Goal: Find specific page/section: Find specific page/section

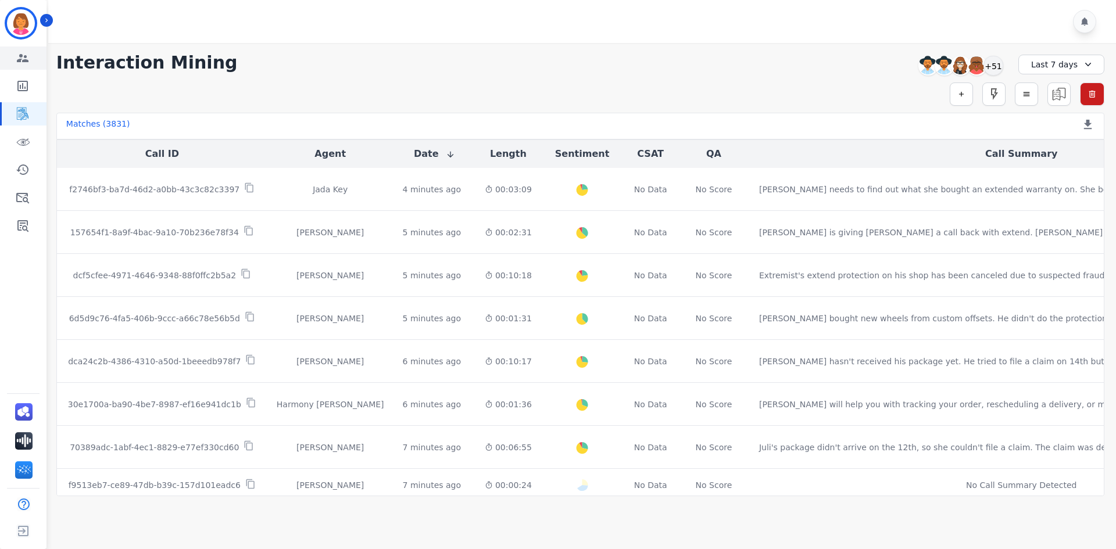
click at [24, 59] on icon "Sidebar" at bounding box center [23, 58] width 14 height 14
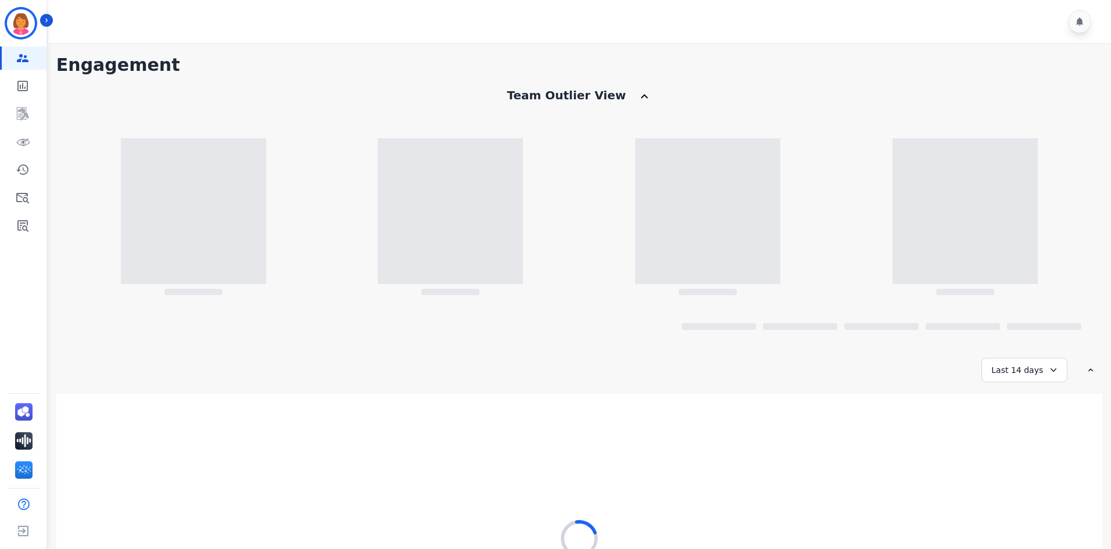
scroll to position [135, 0]
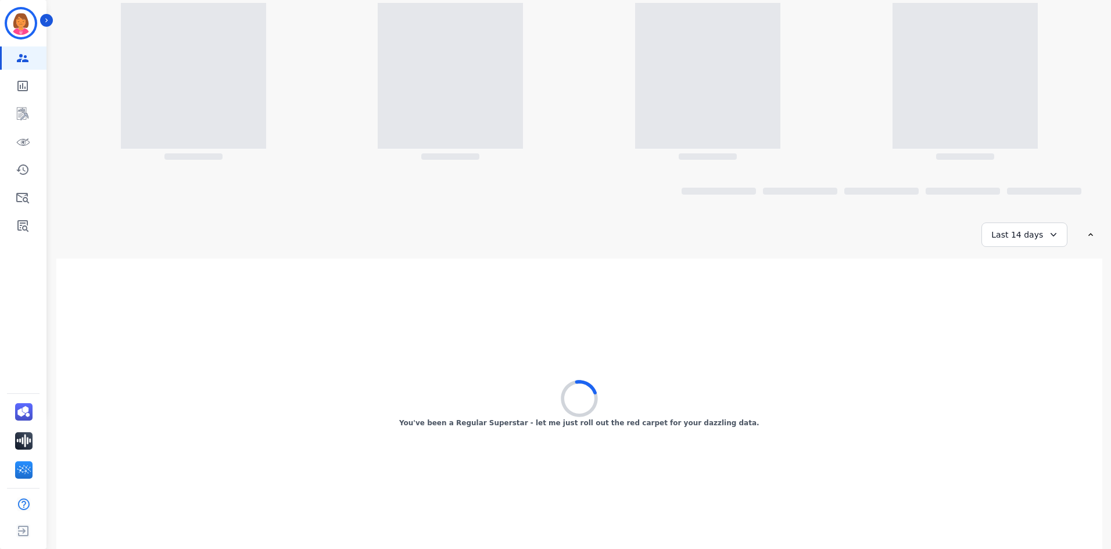
click at [780, 242] on div "**********" at bounding box center [575, 235] width 1039 height 24
click at [621, 314] on div "Beaming up the accolades – your stellar interactions are in the spotlight!" at bounding box center [579, 404] width 1046 height 291
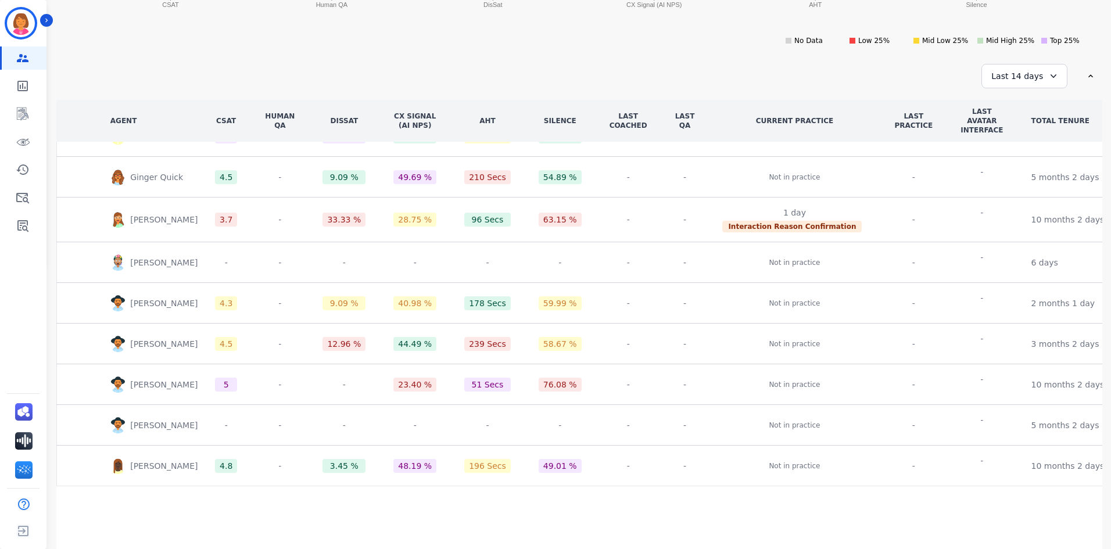
scroll to position [0, 0]
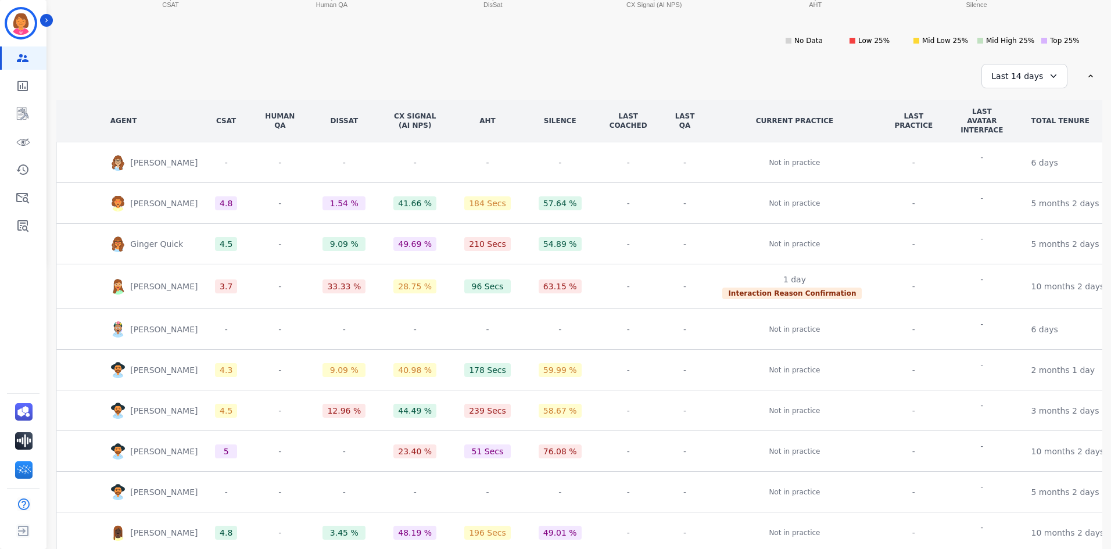
click at [1012, 71] on div "Last 14 days" at bounding box center [1025, 76] width 86 height 24
click at [1020, 175] on li "Last 30 days" at bounding box center [1032, 175] width 58 height 12
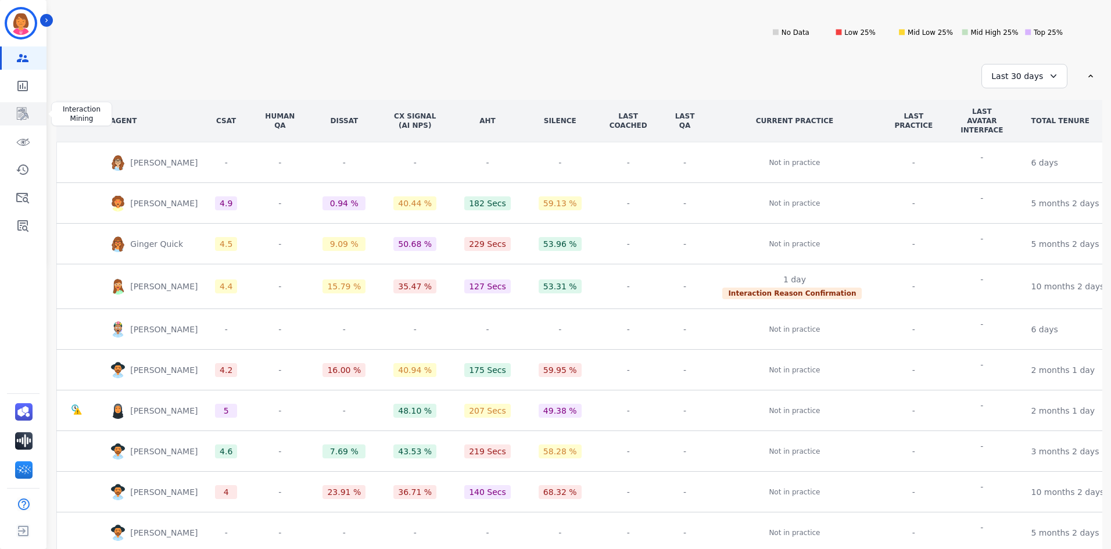
click at [30, 117] on link "Sidebar" at bounding box center [24, 113] width 45 height 23
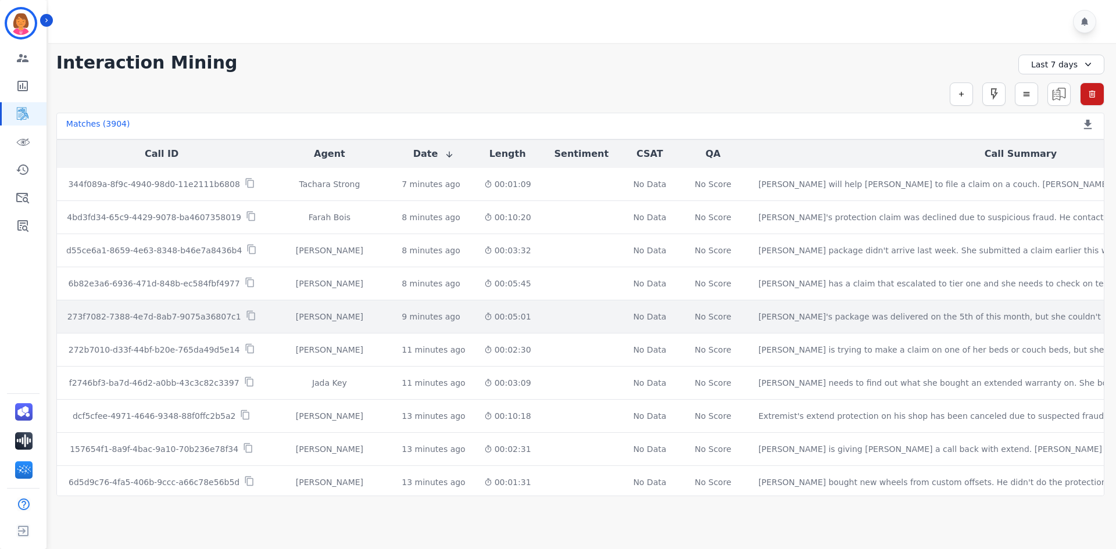
click at [677, 305] on td "No Score" at bounding box center [713, 316] width 72 height 33
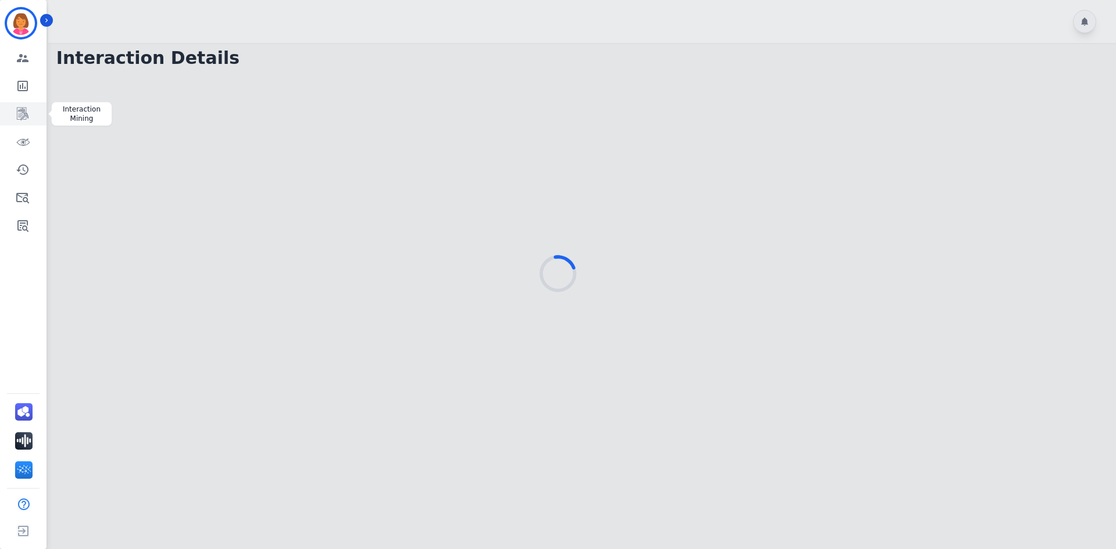
click at [30, 119] on link "Sidebar" at bounding box center [24, 113] width 45 height 23
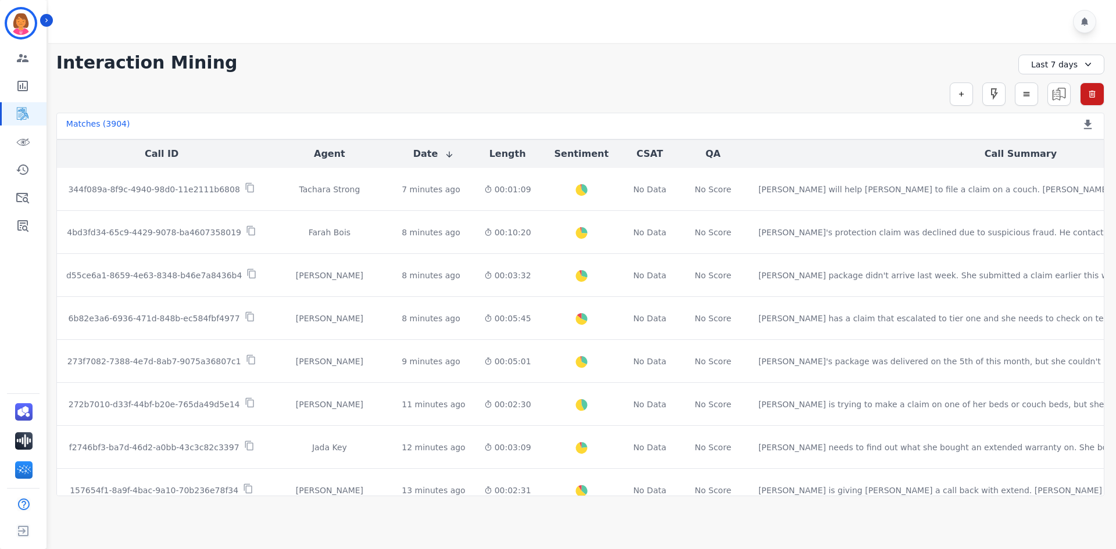
click at [1054, 39] on div at bounding box center [583, 21] width 1071 height 43
click at [989, 65] on div "+51" at bounding box center [993, 66] width 20 height 20
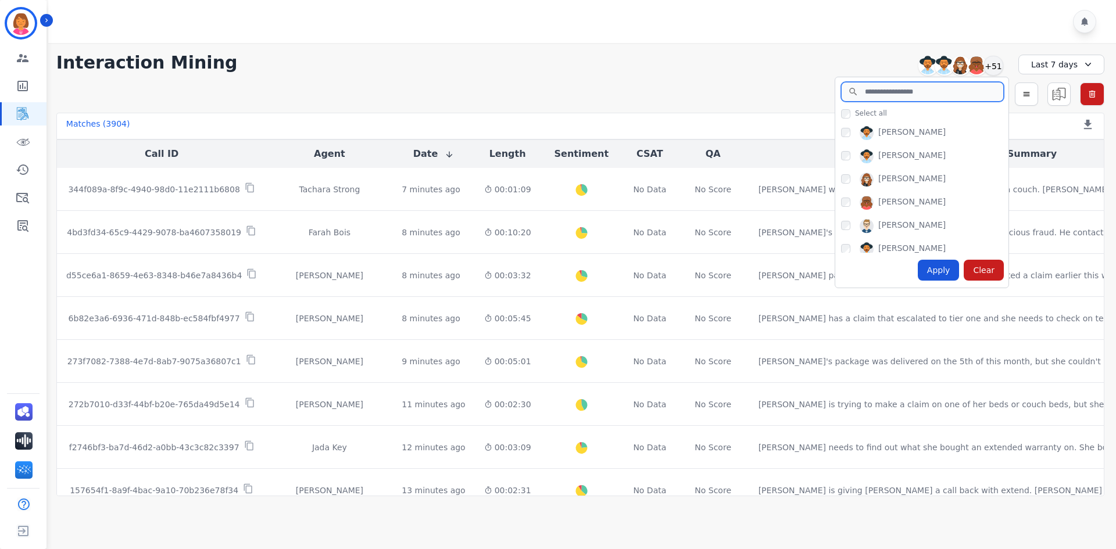
click at [883, 91] on input "search" at bounding box center [922, 92] width 163 height 20
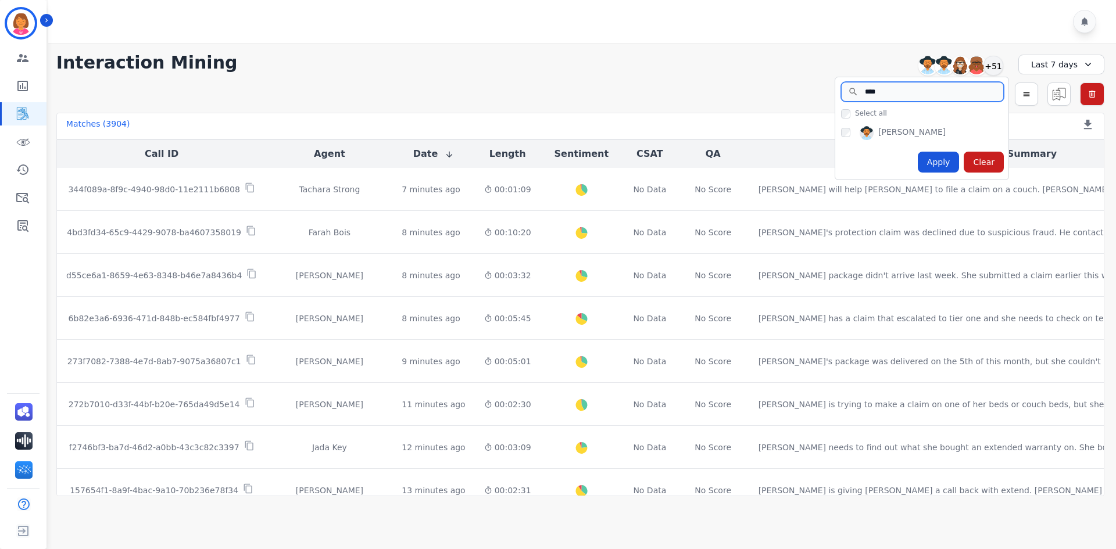
type input "****"
click at [768, 51] on div "**********" at bounding box center [580, 269] width 1071 height 453
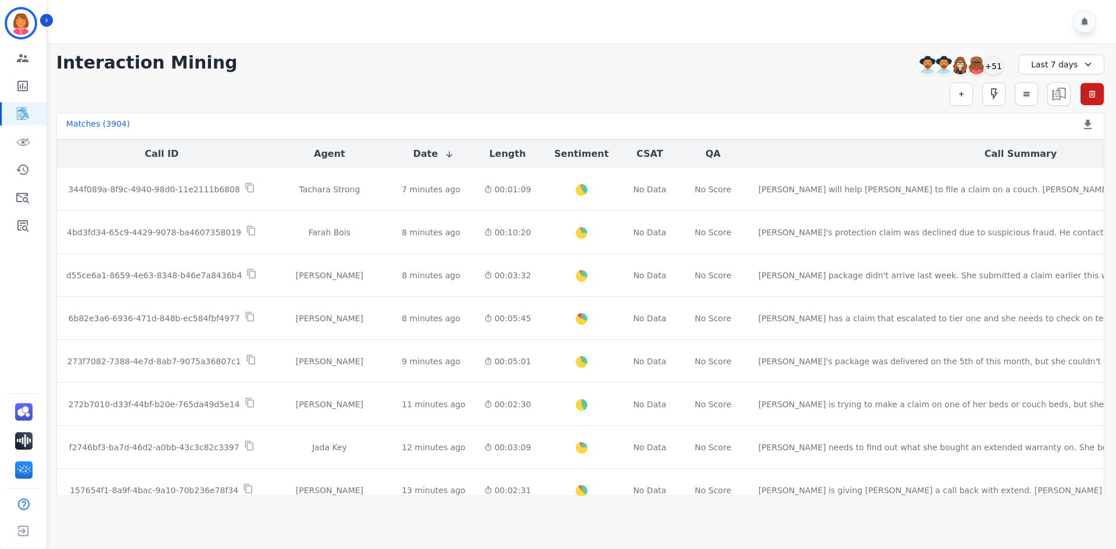
click at [1053, 64] on div "Last 7 days" at bounding box center [1061, 65] width 86 height 20
click at [1063, 161] on li "Last 30 days" at bounding box center [1069, 161] width 58 height 12
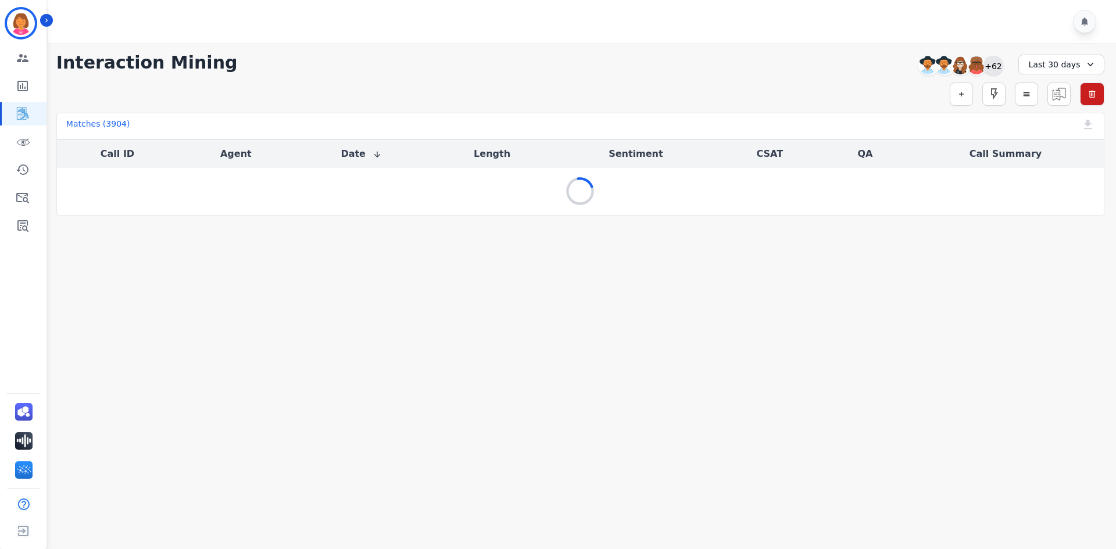
click at [996, 70] on div "+62" at bounding box center [993, 66] width 20 height 20
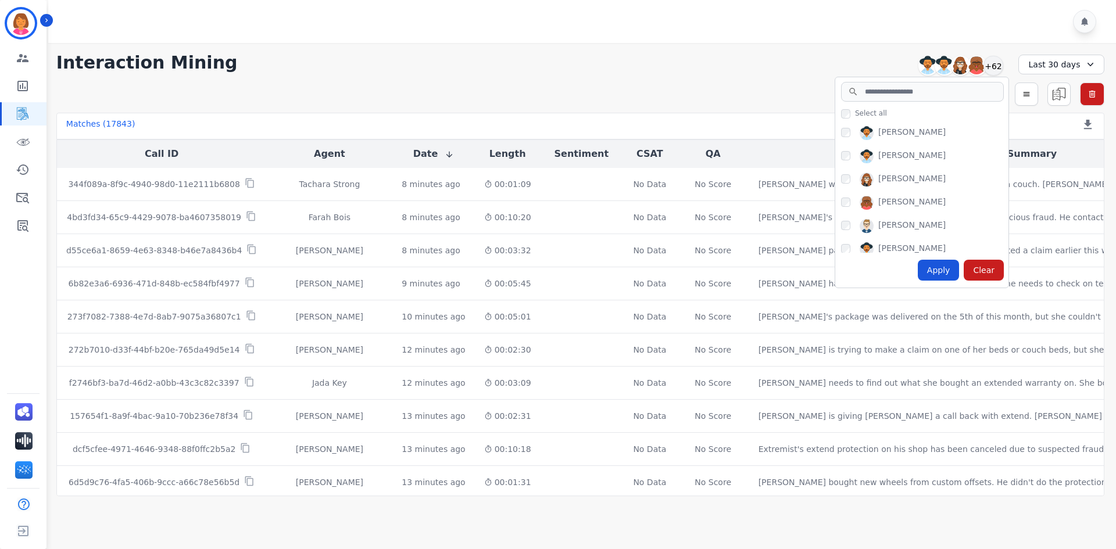
drag, startPoint x: 846, startPoint y: 33, endPoint x: 856, endPoint y: 30, distance: 10.7
click at [846, 33] on div at bounding box center [583, 21] width 1071 height 43
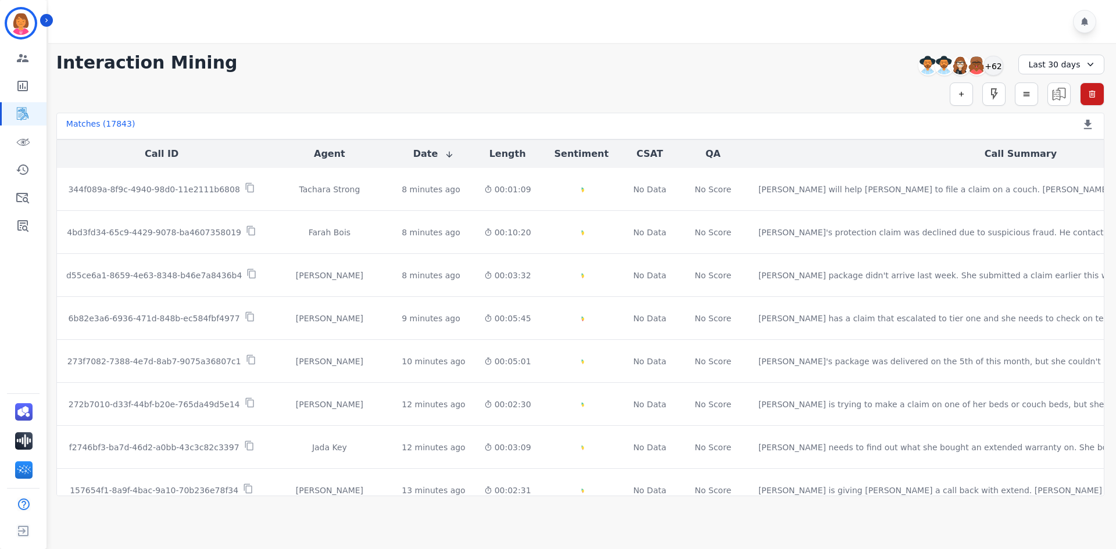
click at [1057, 65] on div "Last 30 days" at bounding box center [1061, 65] width 86 height 20
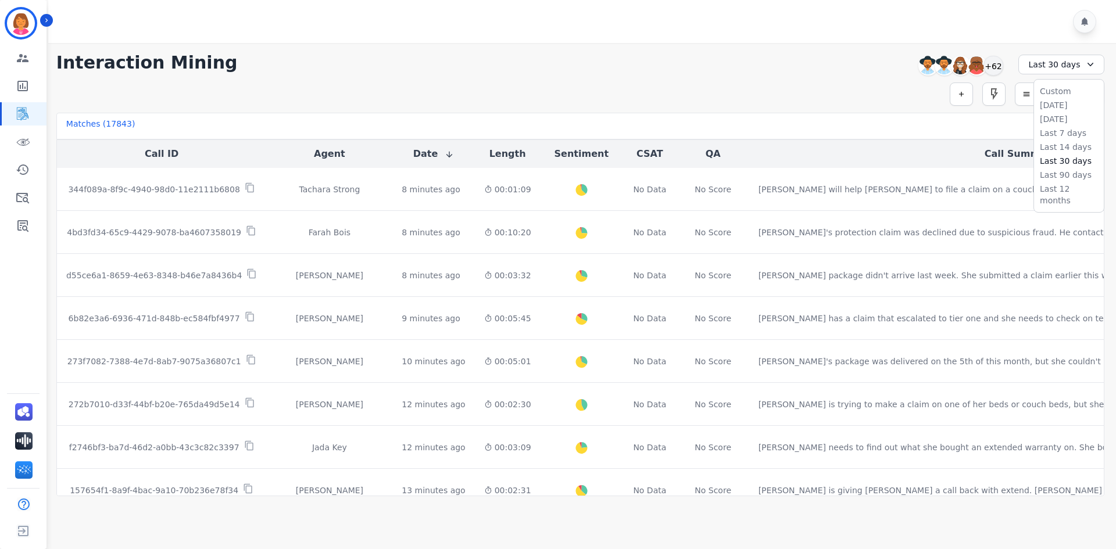
click at [1059, 181] on ul "Custom [DATE] [DATE] Last 7 days Last 14 days Last 30 days Last 90 days Last 12…" at bounding box center [1069, 146] width 70 height 132
drag, startPoint x: 1062, startPoint y: 171, endPoint x: 1062, endPoint y: 166, distance: 5.8
click at [1062, 171] on li "Last 90 days" at bounding box center [1069, 175] width 58 height 12
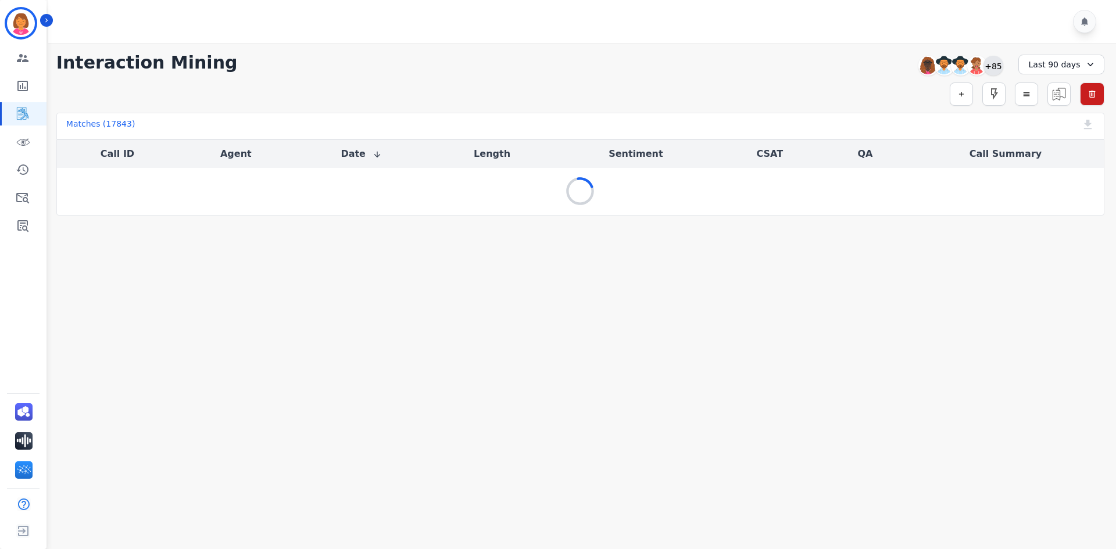
click at [999, 67] on div "+85" at bounding box center [993, 66] width 20 height 20
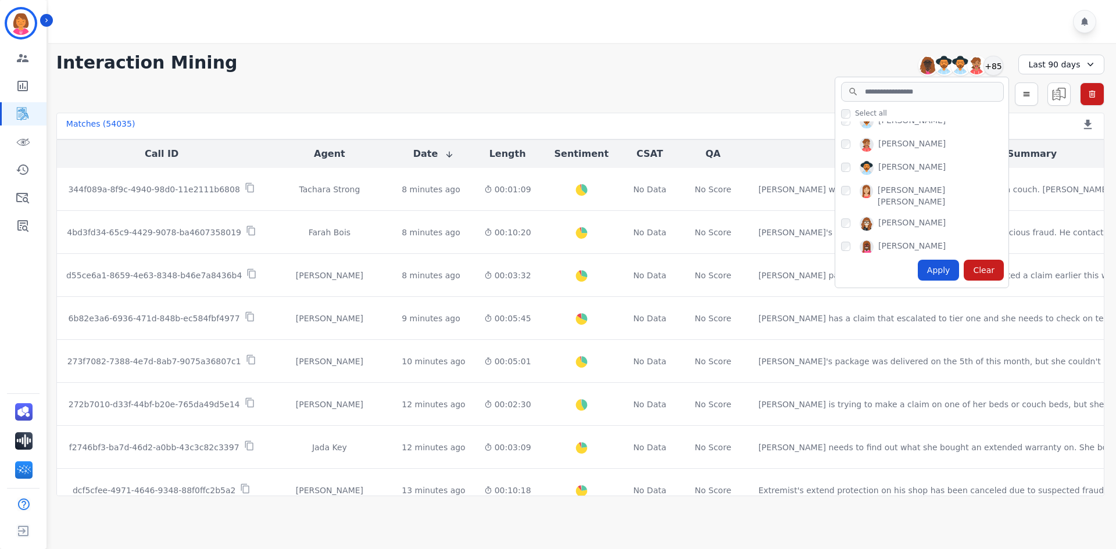
scroll to position [116, 0]
click at [914, 92] on input "search" at bounding box center [922, 92] width 163 height 20
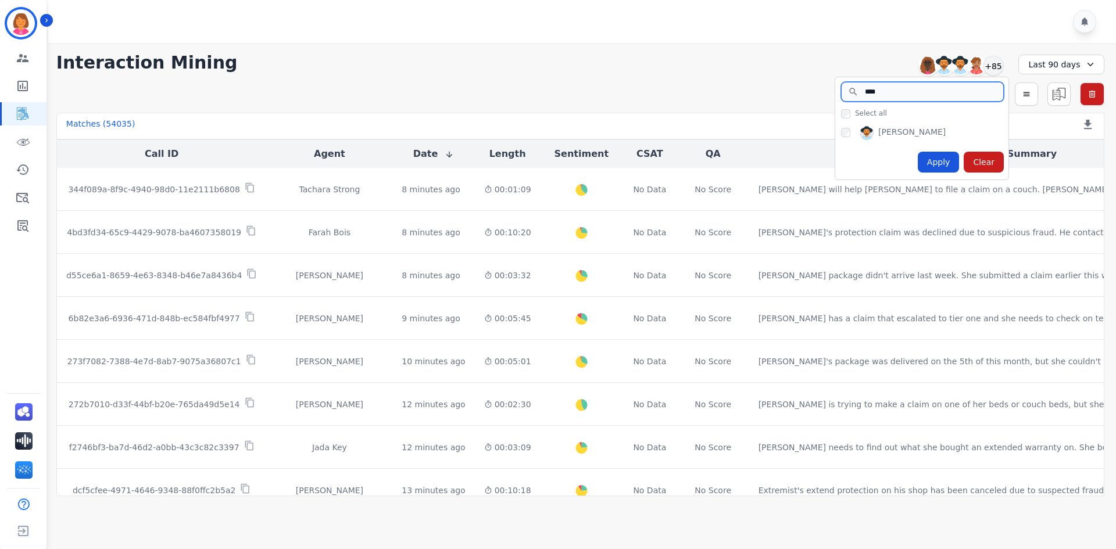
type input "****"
click at [797, 51] on div "**********" at bounding box center [580, 269] width 1071 height 453
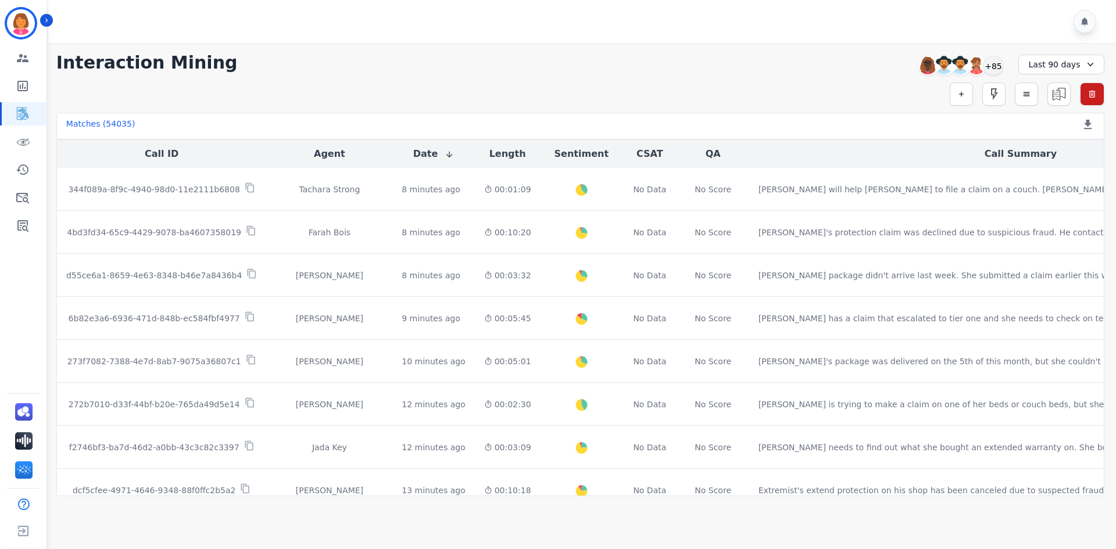
click at [1044, 61] on div "Last 90 days" at bounding box center [1061, 65] width 86 height 20
click at [1052, 188] on li "Last 12 months" at bounding box center [1069, 194] width 58 height 23
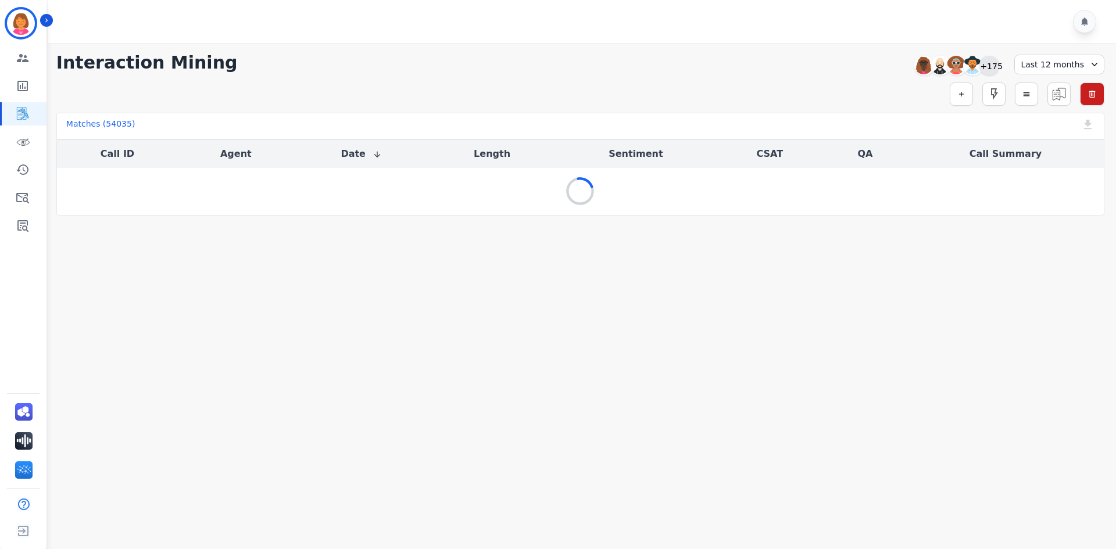
click at [1003, 60] on div "[PERSON_NAME] [PERSON_NAME] [PERSON_NAME] [PERSON_NAME] +175" at bounding box center [955, 66] width 100 height 22
click at [999, 68] on div "+175" at bounding box center [989, 66] width 20 height 20
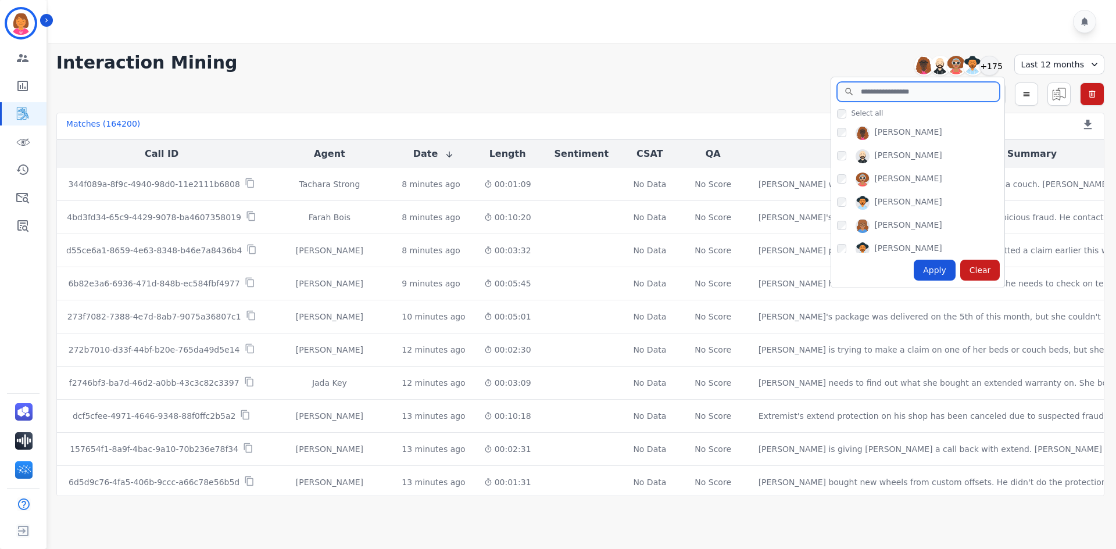
click at [900, 98] on input "search" at bounding box center [918, 92] width 163 height 20
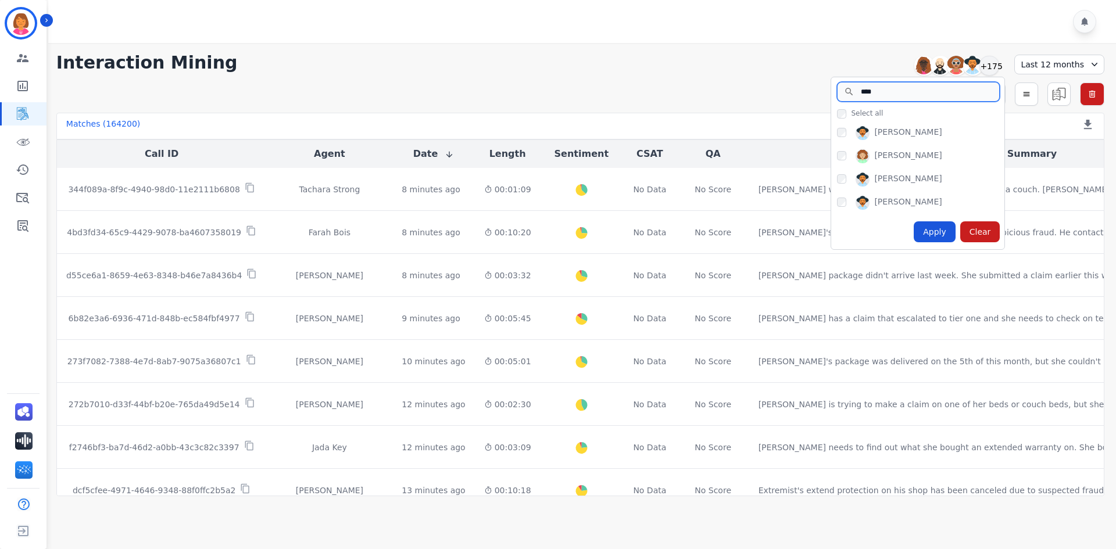
type input "****"
